Goal: Check status: Check status

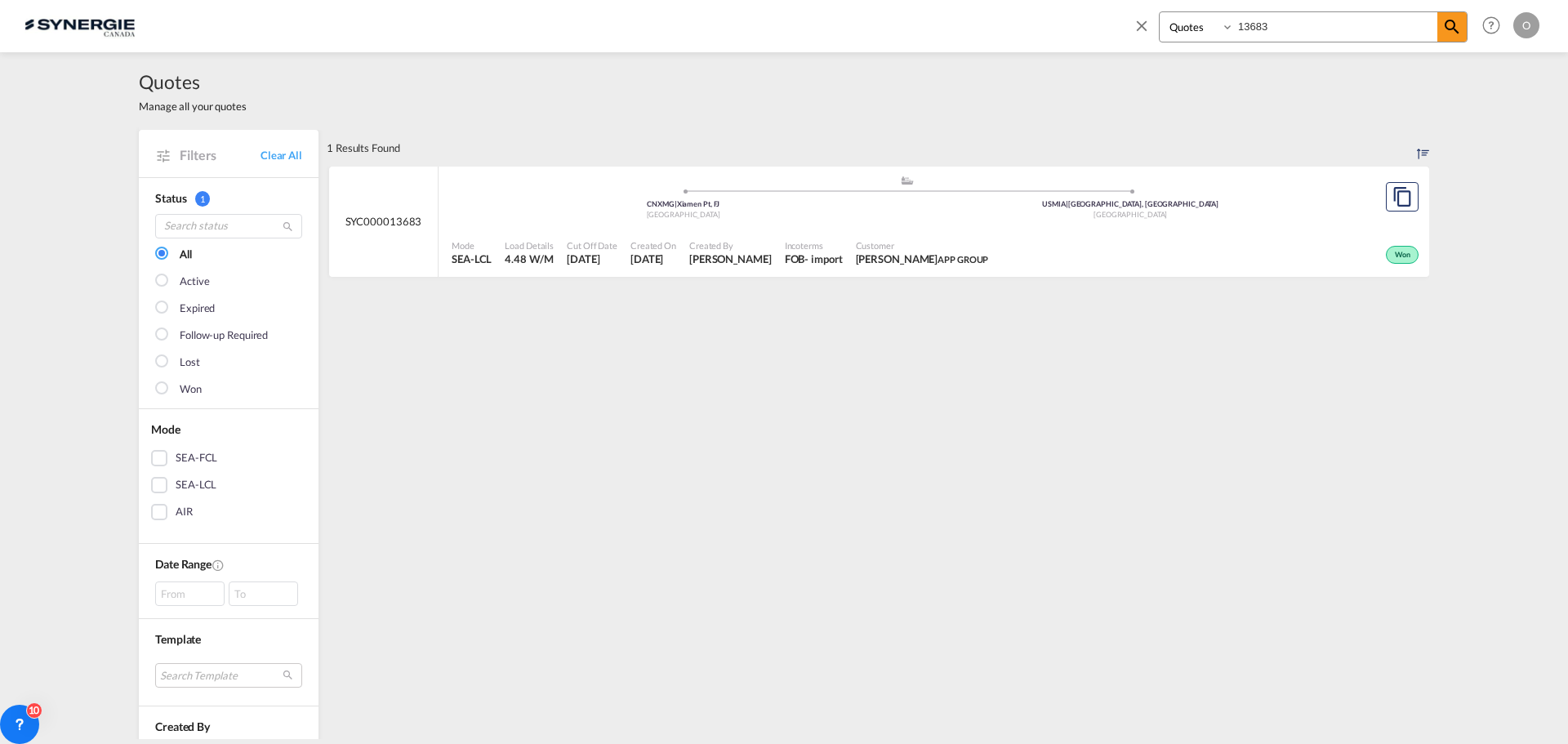
select select "Quotes"
drag, startPoint x: 1269, startPoint y: 26, endPoint x: 1230, endPoint y: 26, distance: 39.0
click at [1230, 26] on div "Bookings Quotes Enquiries 13683" at bounding box center [1313, 27] width 309 height 31
type input "10043"
click at [769, 262] on span "[PERSON_NAME]" at bounding box center [730, 258] width 82 height 15
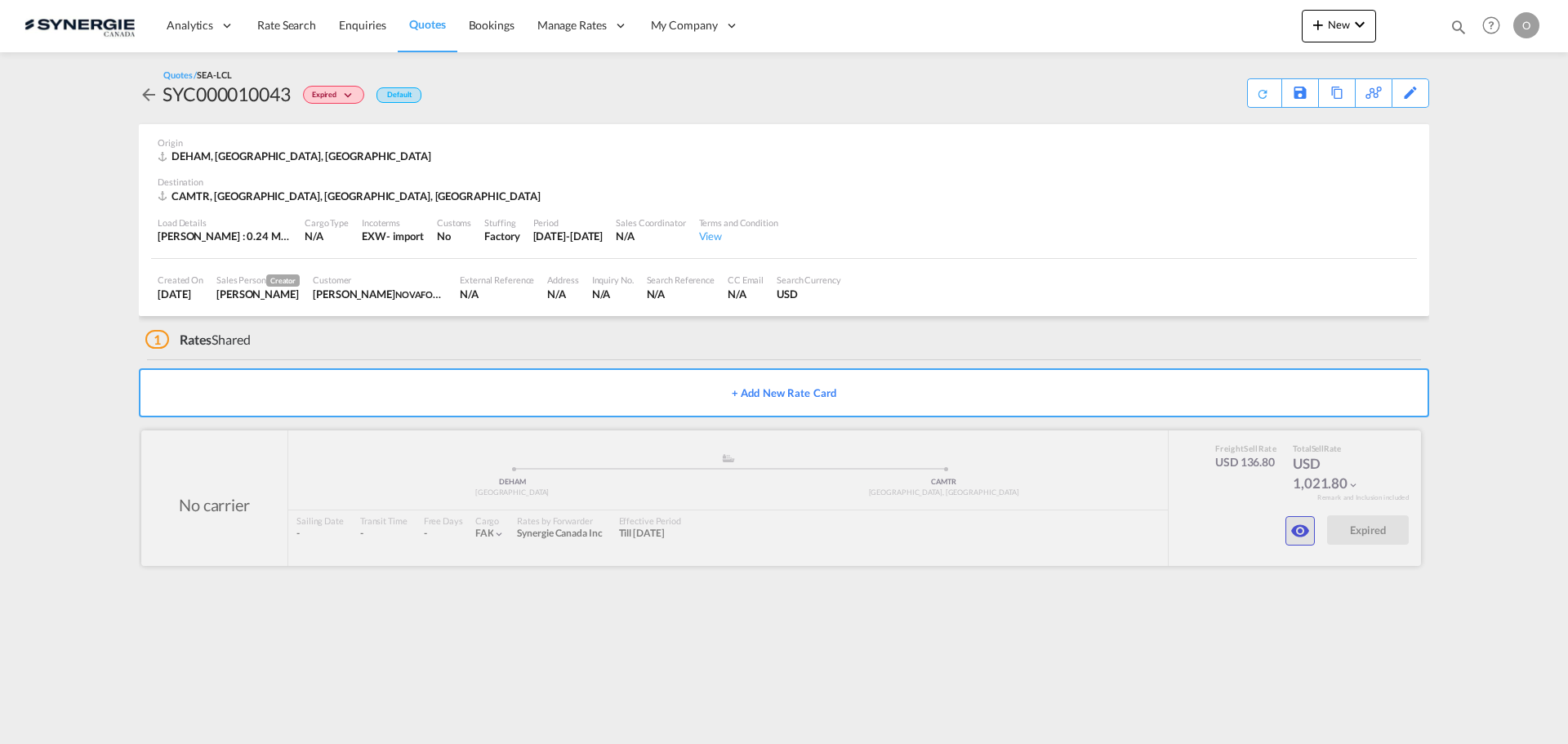
click at [1301, 531] on md-icon "icon-eye" at bounding box center [1300, 530] width 20 height 20
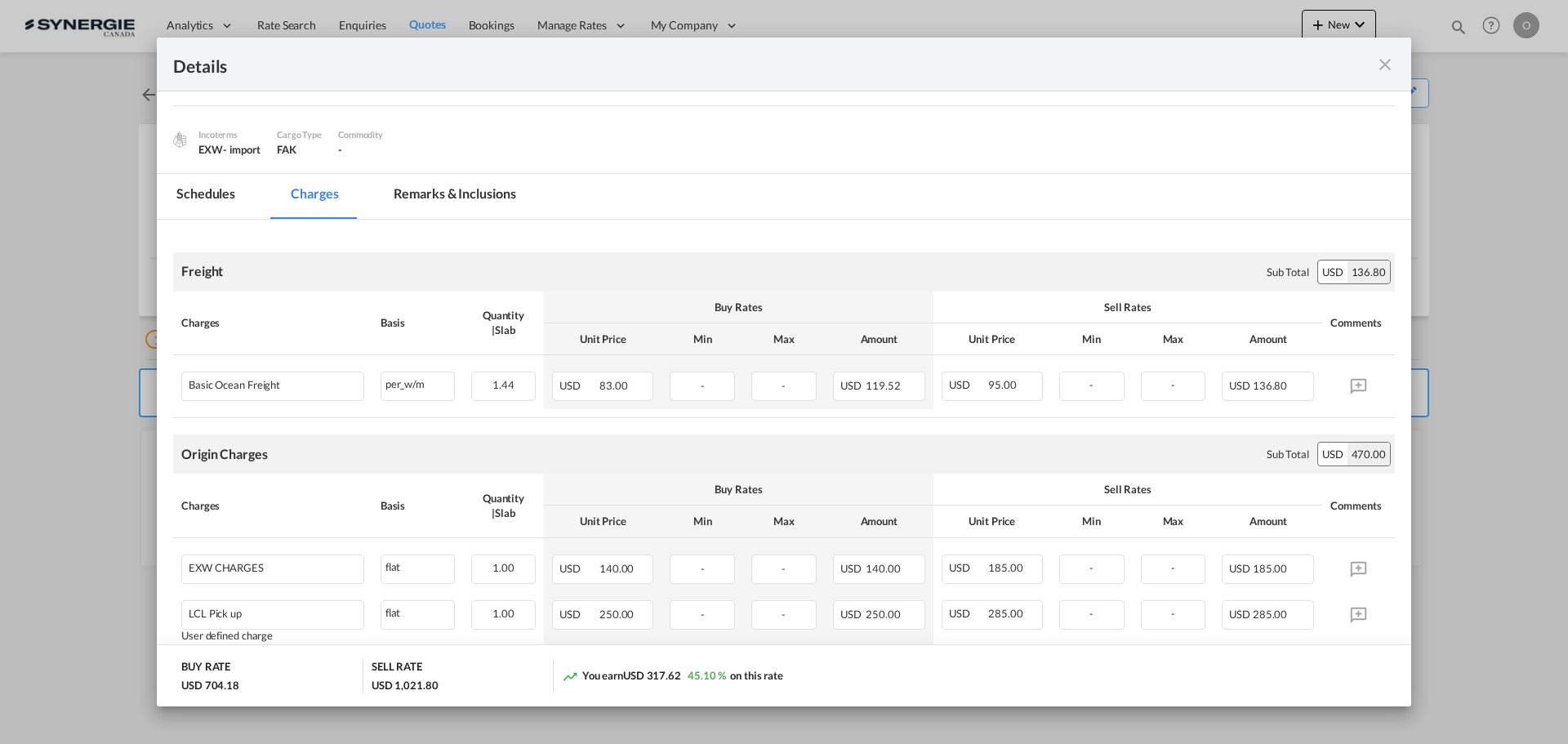
scroll to position [82, 0]
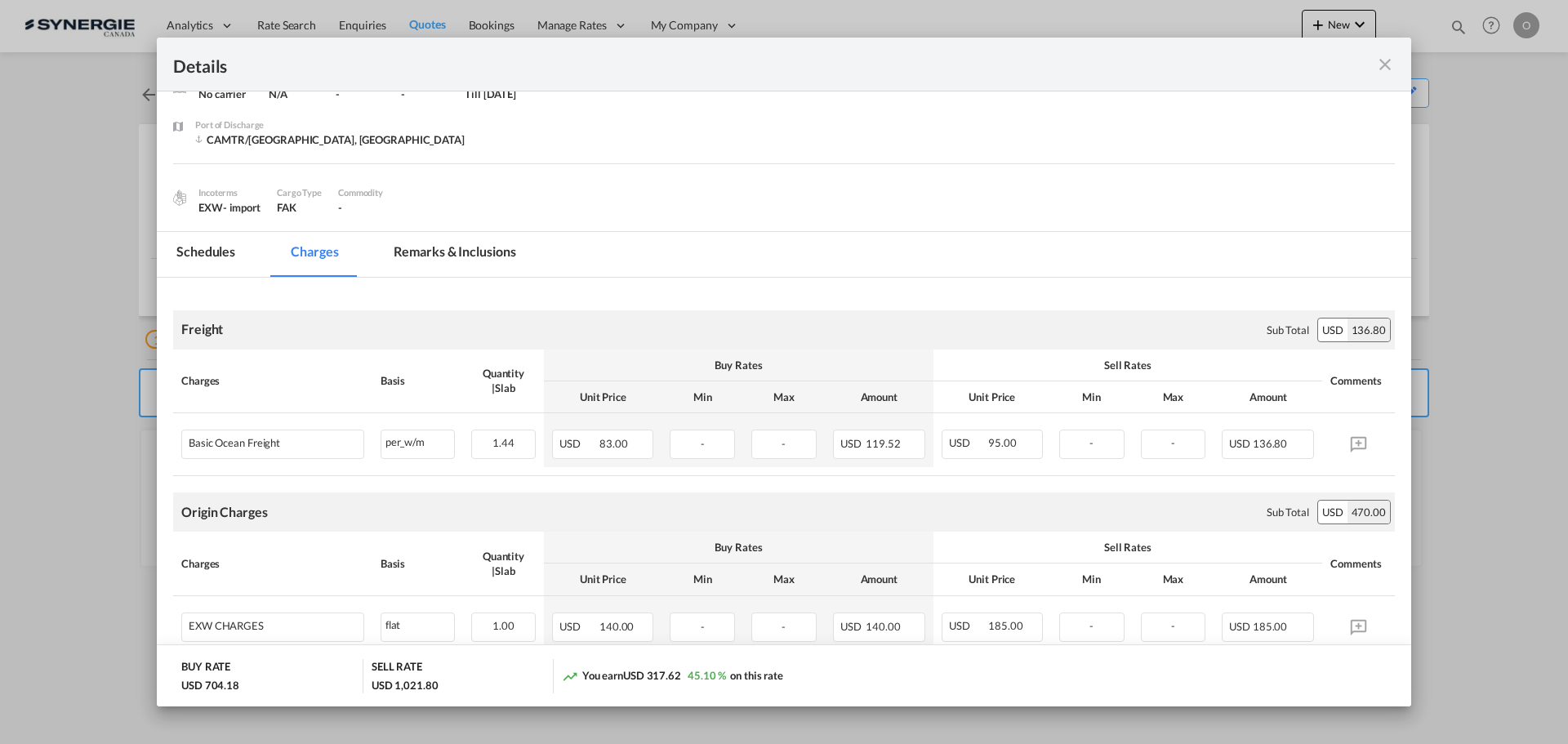
click at [443, 251] on md-tab-item "Remarks & Inclusions" at bounding box center [455, 254] width 161 height 45
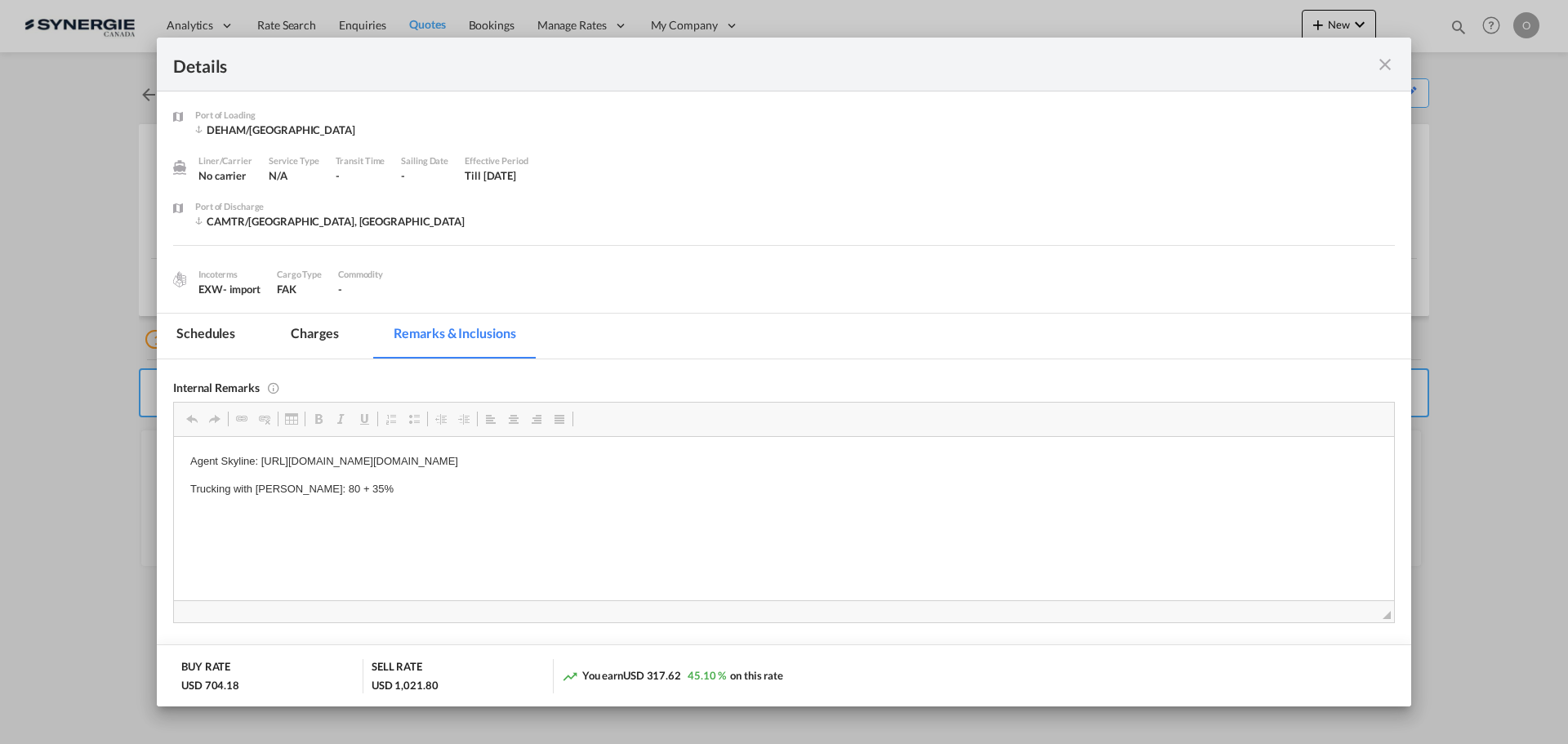
scroll to position [0, 0]
click at [322, 333] on md-tab-item "Charges" at bounding box center [314, 336] width 87 height 45
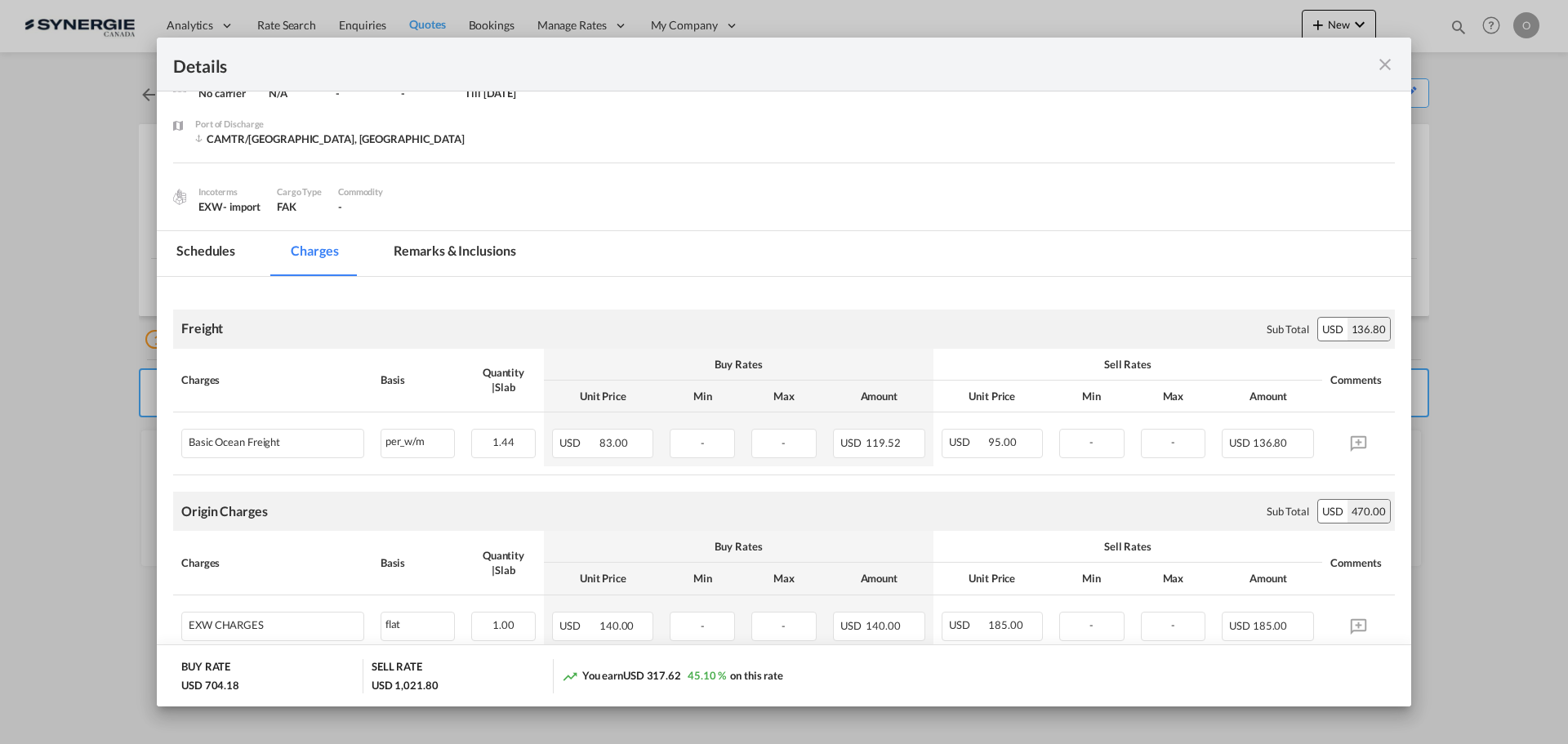
scroll to position [82, 0]
click at [467, 254] on md-tab-item "Remarks & Inclusions" at bounding box center [455, 254] width 161 height 45
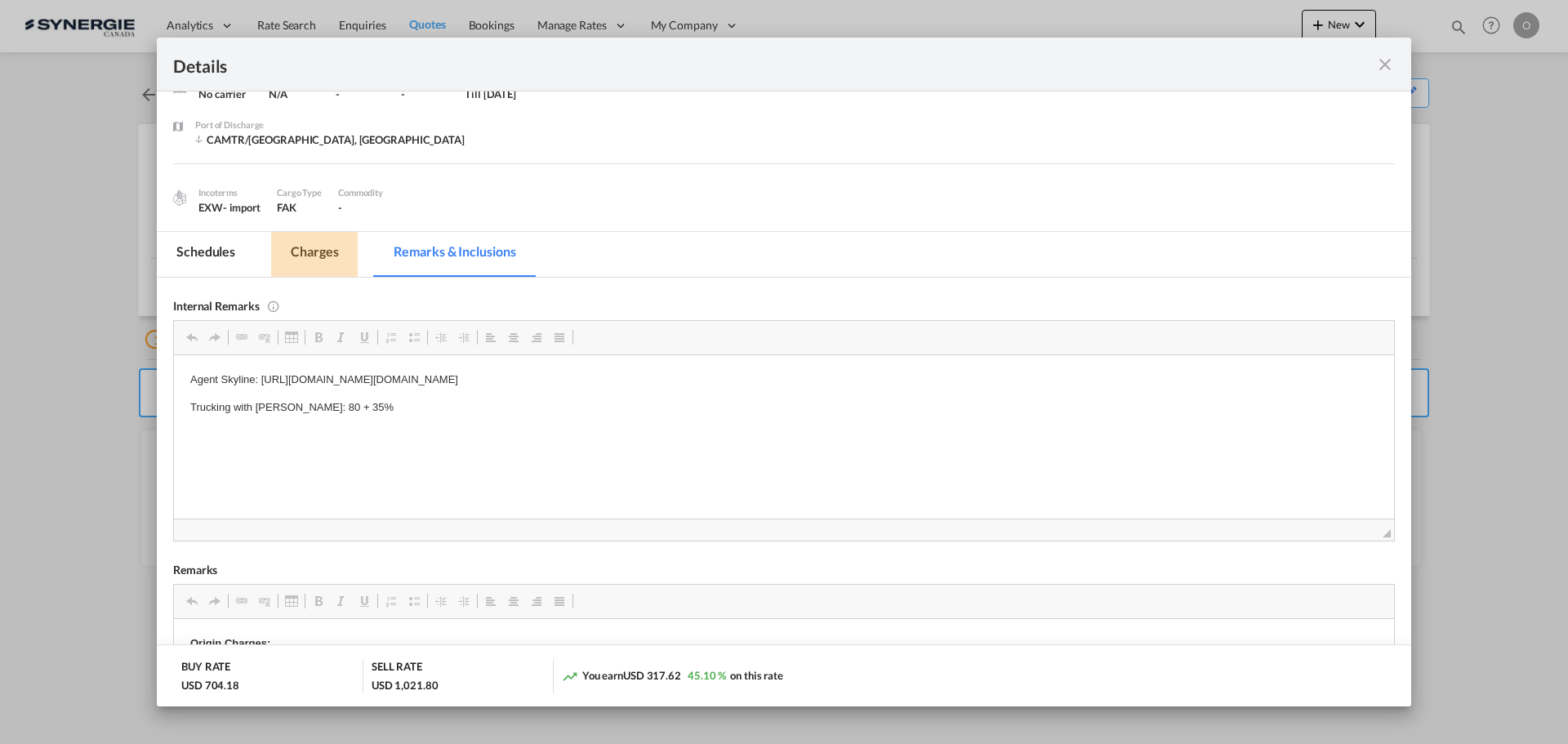
click at [334, 249] on md-tab-item "Charges" at bounding box center [314, 254] width 87 height 45
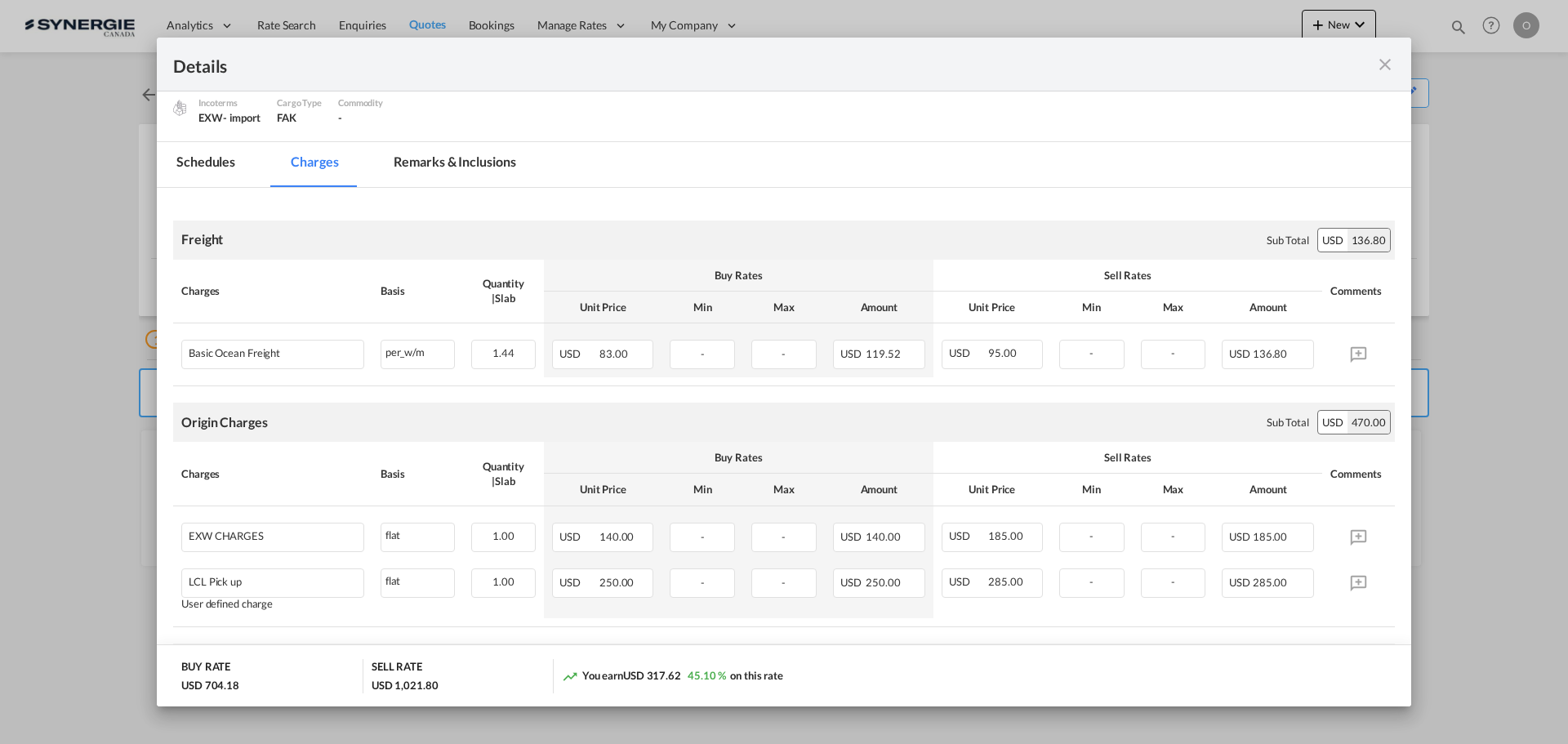
scroll to position [0, 0]
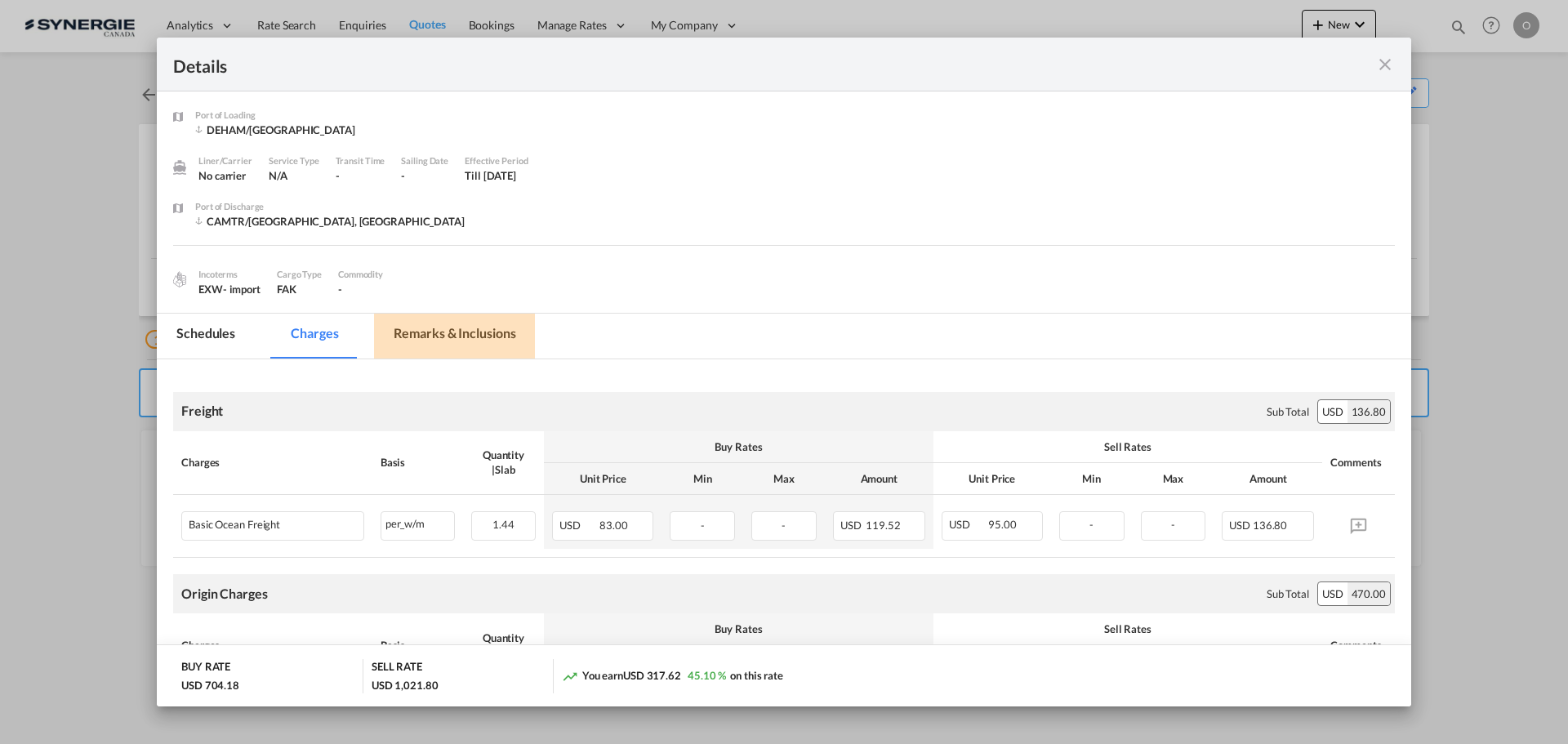
click at [438, 334] on md-tab-item "Remarks & Inclusions" at bounding box center [455, 336] width 161 height 45
